Goal: Information Seeking & Learning: Understand process/instructions

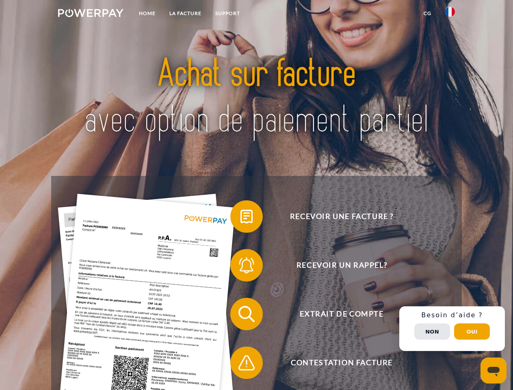
click at [91, 14] on img at bounding box center [90, 13] width 65 height 8
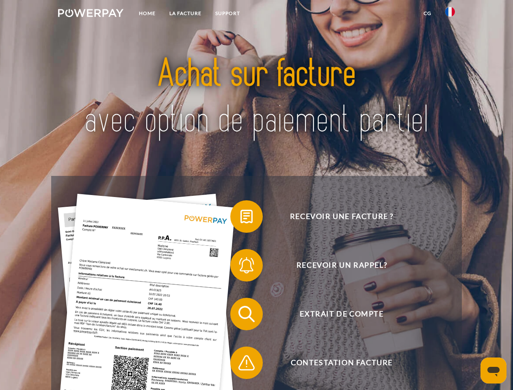
click at [450, 14] on img at bounding box center [450, 12] width 10 height 10
click at [427, 13] on link "CG" at bounding box center [428, 13] width 22 height 15
click at [241, 218] on span at bounding box center [234, 216] width 41 height 41
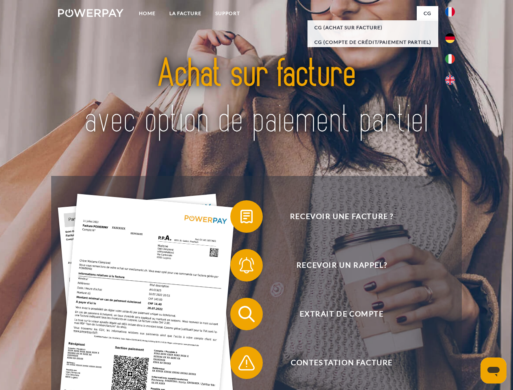
click at [241, 267] on span at bounding box center [234, 265] width 41 height 41
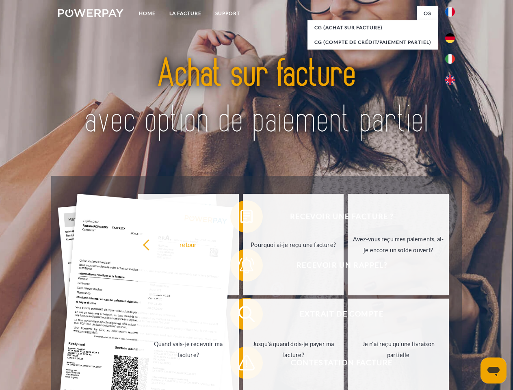
click at [243, 316] on link "Jusqu'à quand dois-je payer ma facture?" at bounding box center [293, 350] width 101 height 102
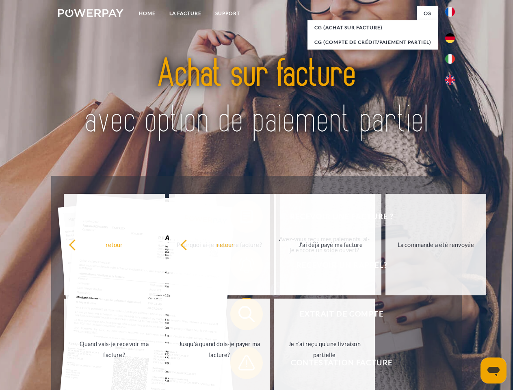
click at [241, 364] on div "Recevoir une facture ? Recevoir un rappel? Extrait de compte retour" at bounding box center [256, 338] width 410 height 325
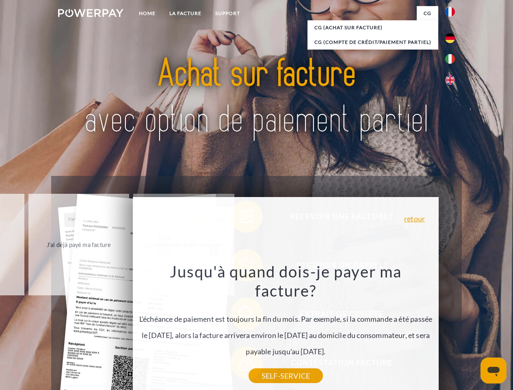
click at [452, 329] on div "Recevoir une facture ? Recevoir un rappel? Extrait de compte retour" at bounding box center [256, 338] width 410 height 325
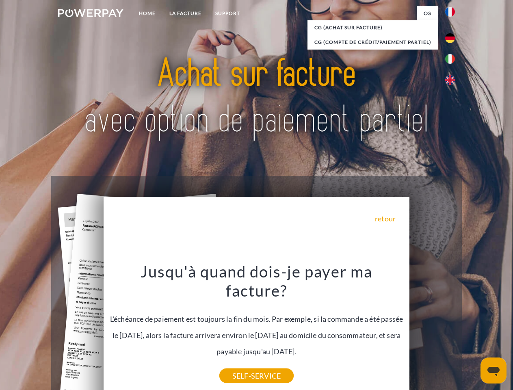
click at [432, 330] on span "Extrait de compte" at bounding box center [341, 314] width 199 height 33
click at [472, 332] on header "Home LA FACTURE Support" at bounding box center [256, 280] width 513 height 561
